Goal: Share content: Share content

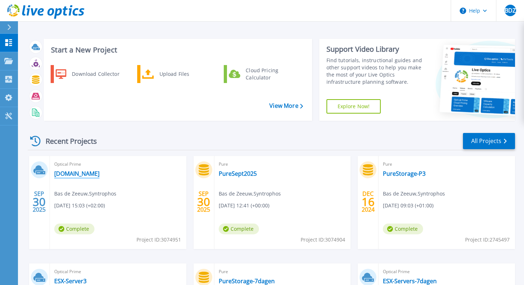
click at [99, 174] on link "[DOMAIN_NAME]" at bounding box center [76, 173] width 45 height 7
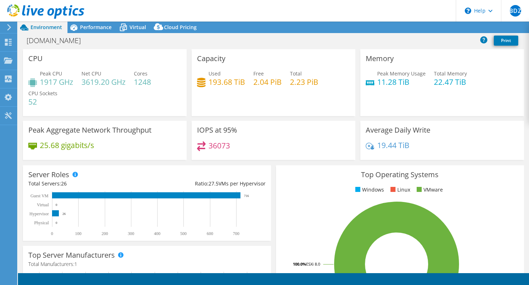
select select "USD"
click at [436, 28] on link "Share" at bounding box center [439, 27] width 29 height 11
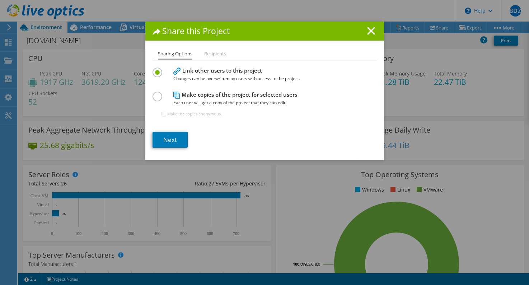
click at [216, 55] on li "Recipients" at bounding box center [215, 54] width 22 height 9
click at [166, 140] on link "Next" at bounding box center [170, 140] width 35 height 16
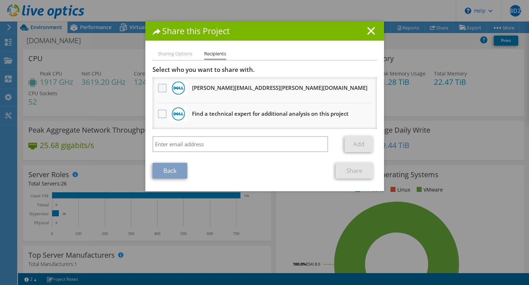
click at [160, 88] on label at bounding box center [163, 88] width 10 height 9
click at [0, 0] on input "checkbox" at bounding box center [0, 0] width 0 height 0
click at [354, 171] on link "Share" at bounding box center [355, 171] width 38 height 16
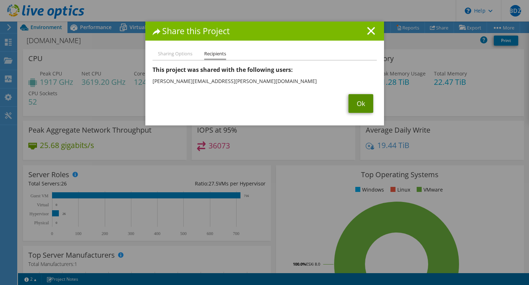
click at [362, 107] on link "Ok" at bounding box center [361, 103] width 25 height 19
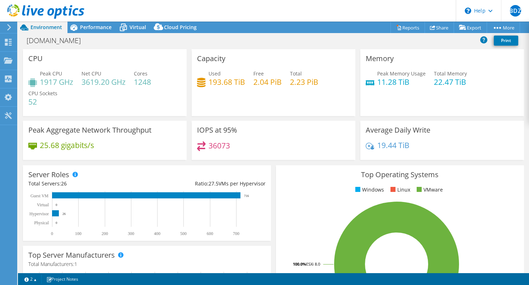
click at [11, 27] on icon at bounding box center [8, 27] width 5 height 6
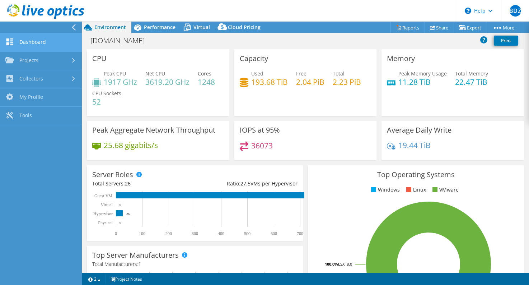
click at [36, 43] on link "Dashboard" at bounding box center [41, 42] width 82 height 18
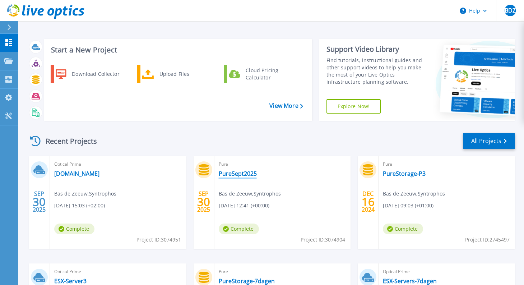
click at [240, 173] on link "PureSept2025" at bounding box center [238, 173] width 38 height 7
